Goal: Check status: Check status

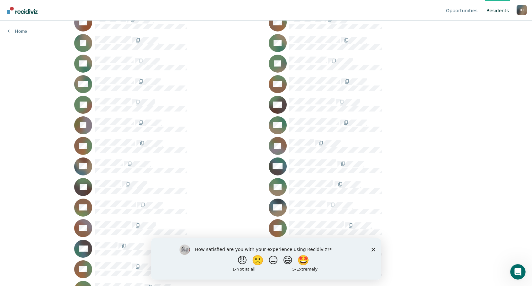
scroll to position [129, 0]
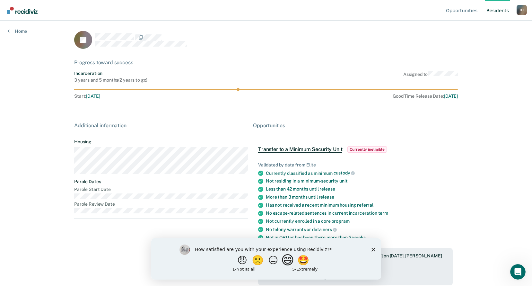
click at [291, 261] on button "😄" at bounding box center [288, 260] width 15 height 13
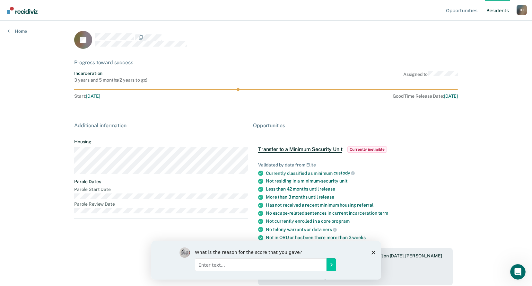
click at [375, 249] on div "What is the reason for the score that you gave?" at bounding box center [266, 260] width 230 height 39
click at [372, 252] on icon "Close survey" at bounding box center [373, 252] width 4 height 4
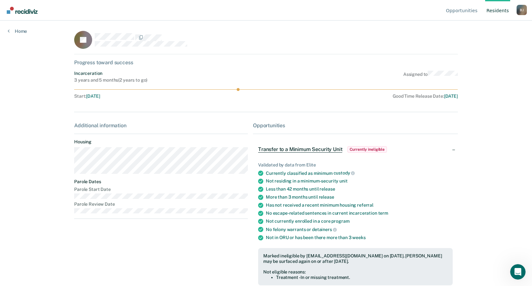
click at [370, 149] on span "Currently ineligible" at bounding box center [368, 149] width 40 height 6
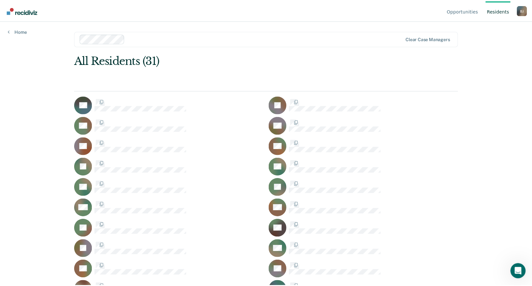
scroll to position [129, 0]
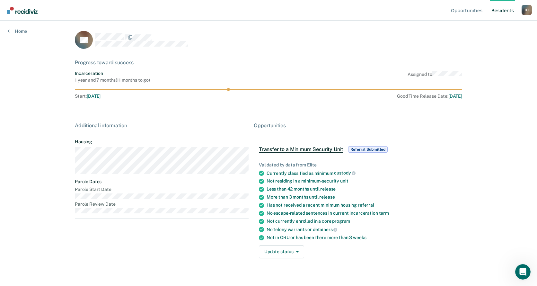
click at [379, 149] on span "Referral Submitted" at bounding box center [368, 149] width 40 height 6
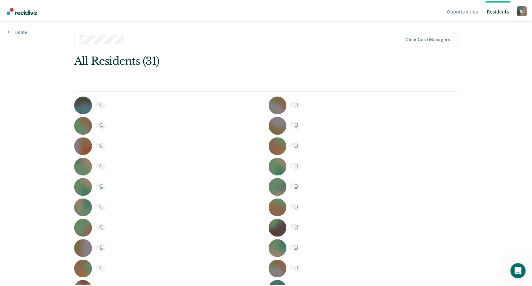
scroll to position [129, 0]
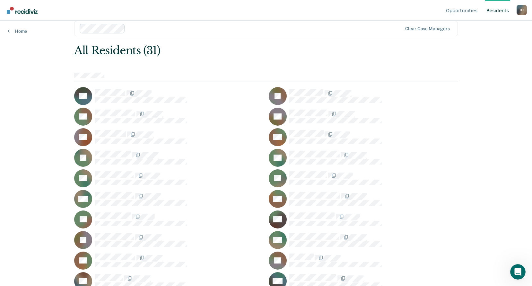
scroll to position [8, 0]
